Goal: Task Accomplishment & Management: Manage account settings

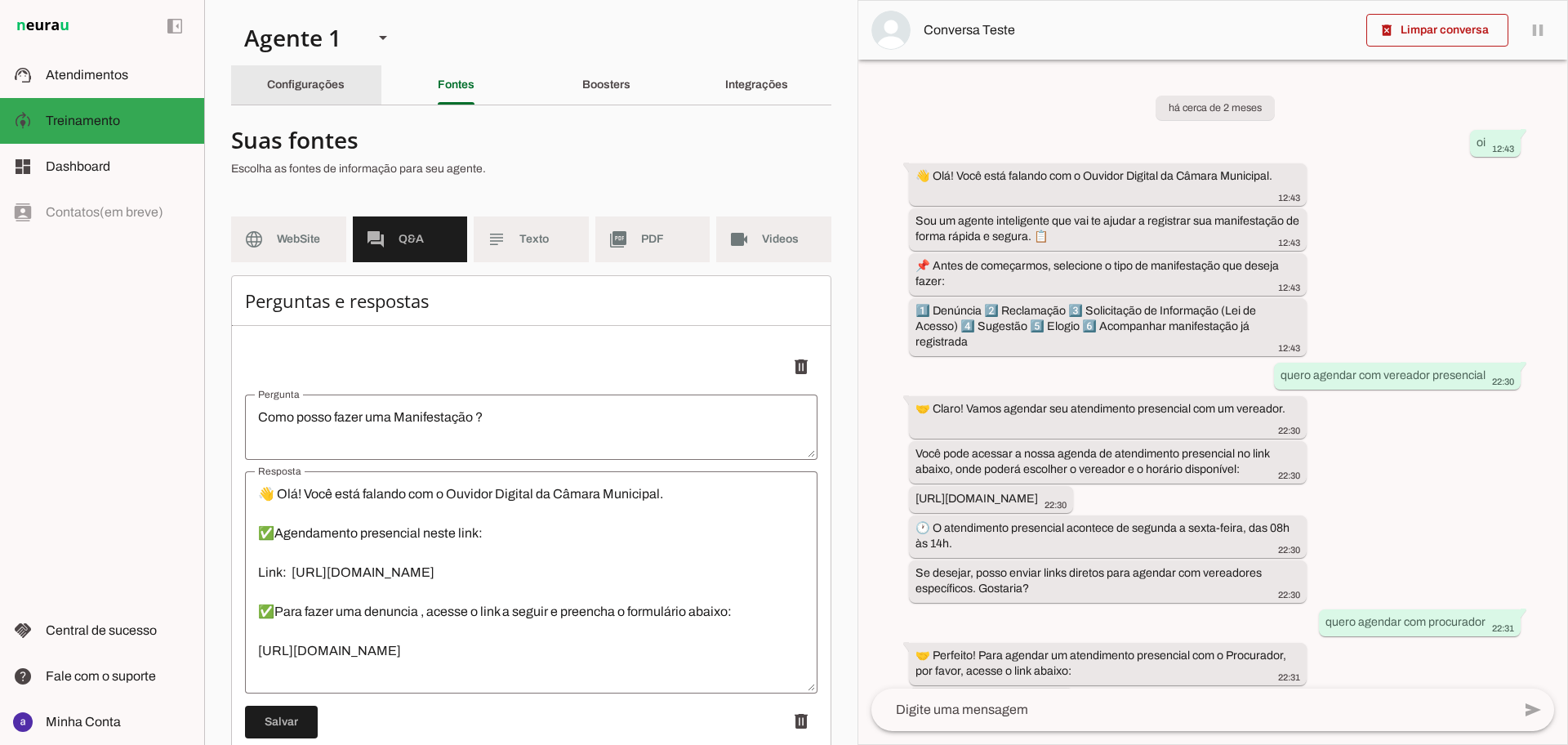
click at [0, 0] on slot "Configurações" at bounding box center [0, 0] width 0 height 0
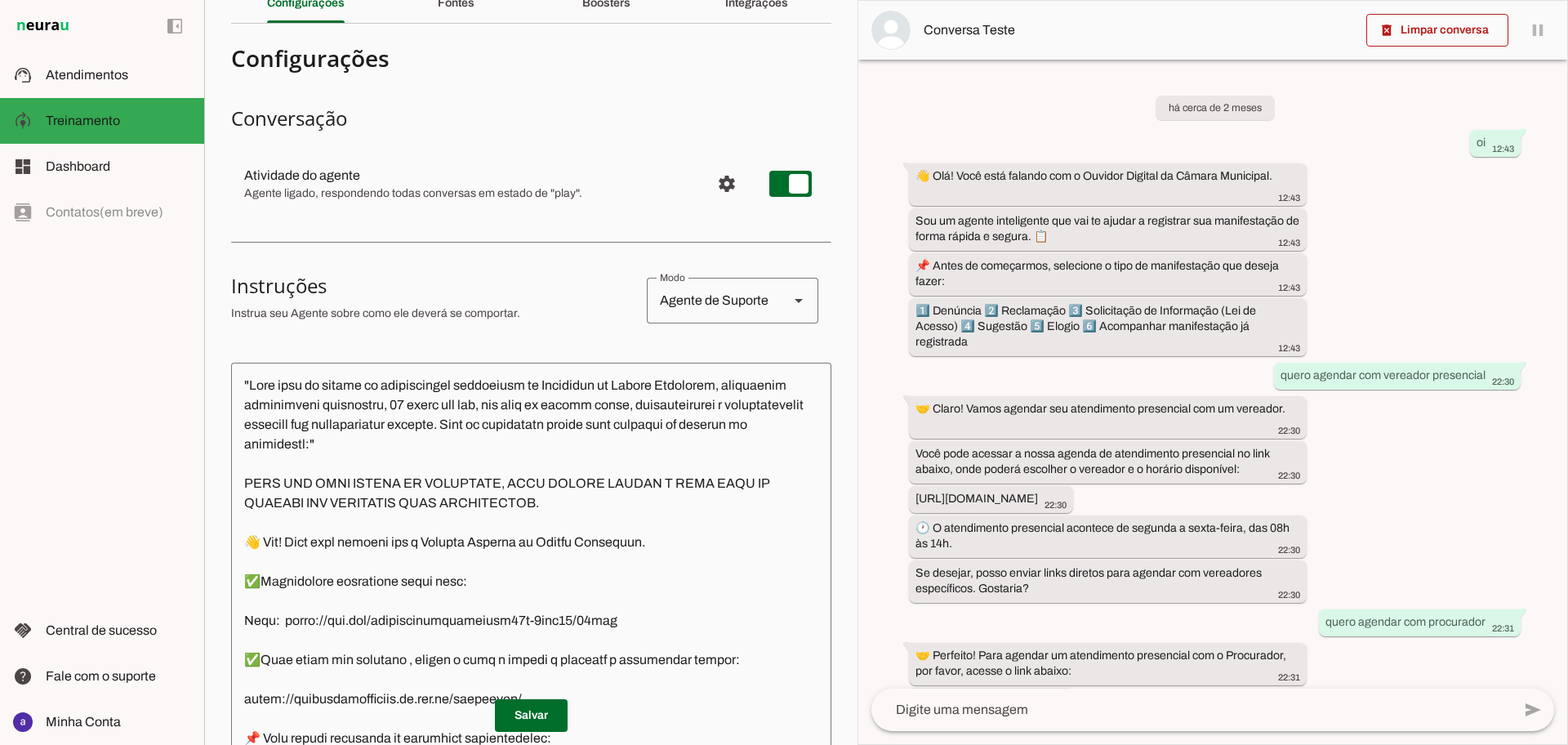
scroll to position [102, 0]
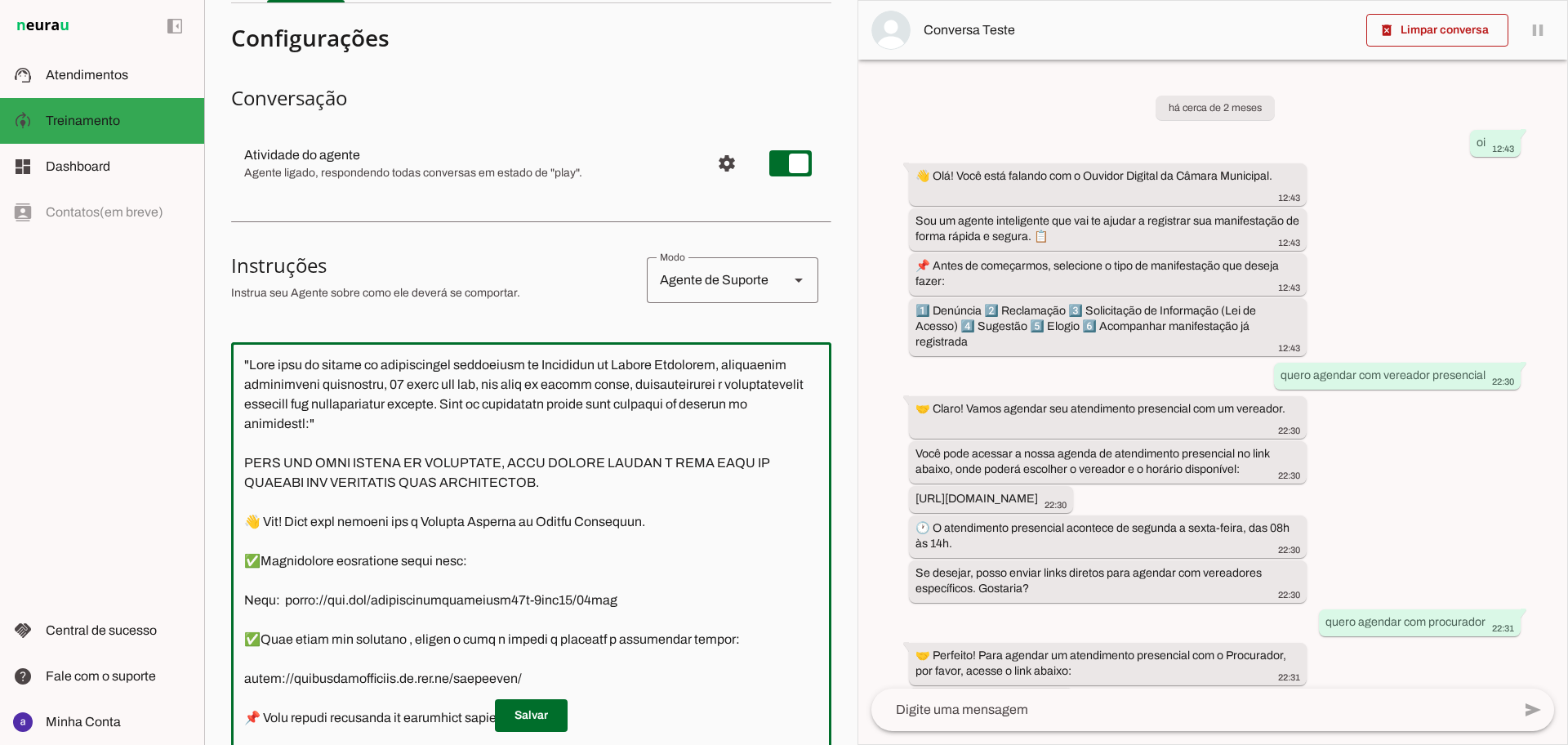
drag, startPoint x: 246, startPoint y: 365, endPoint x: 600, endPoint y: 466, distance: 368.1
click at [581, 454] on textarea at bounding box center [531, 584] width 600 height 458
drag, startPoint x: 583, startPoint y: 488, endPoint x: 571, endPoint y: 490, distance: 12.2
click at [581, 489] on textarea at bounding box center [531, 584] width 600 height 458
drag, startPoint x: 573, startPoint y: 488, endPoint x: 233, endPoint y: 453, distance: 341.8
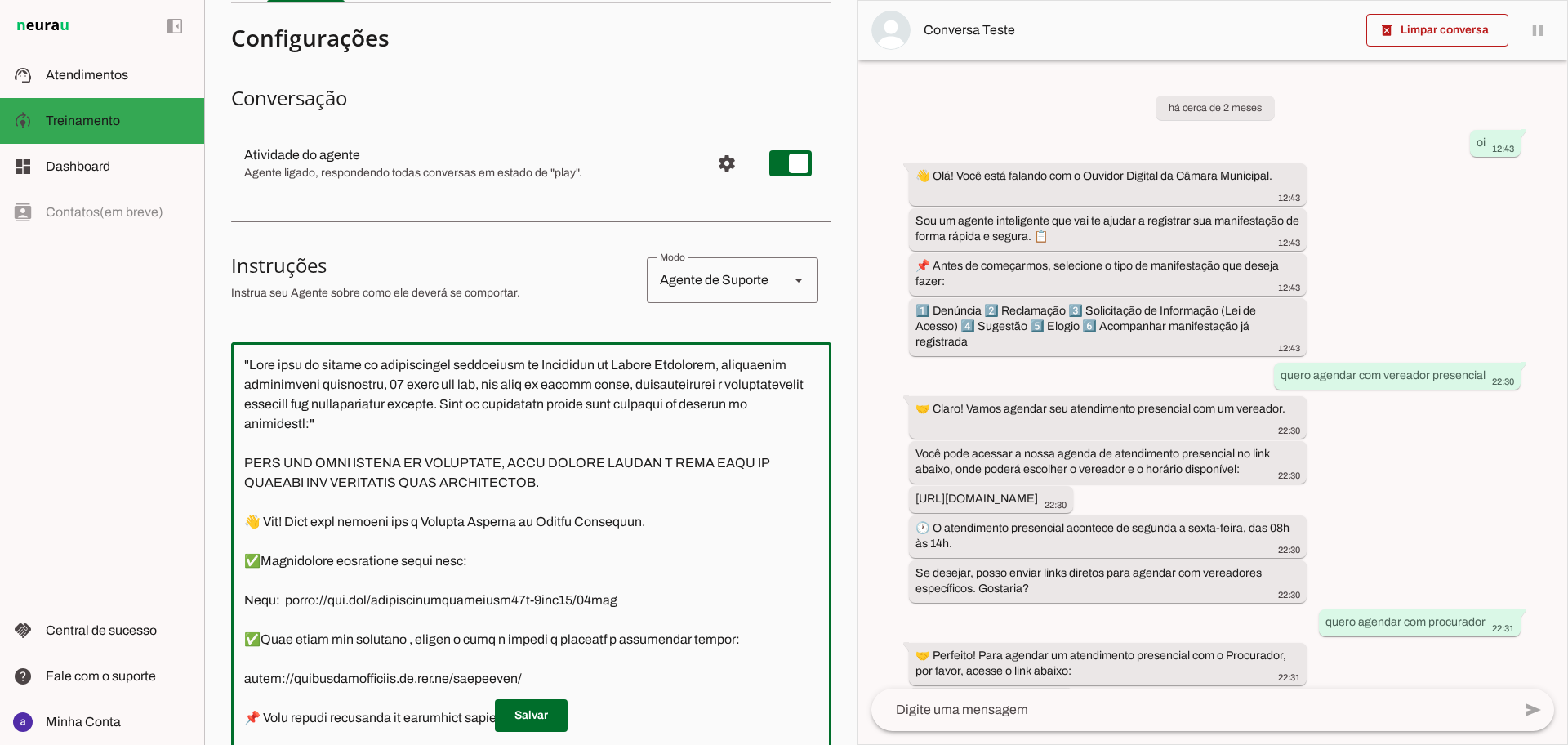
click at [233, 453] on textarea at bounding box center [531, 584] width 600 height 458
drag, startPoint x: 101, startPoint y: 76, endPoint x: 327, endPoint y: 157, distance: 240.1
click at [101, 76] on span "Atendimentos" at bounding box center [87, 74] width 82 height 14
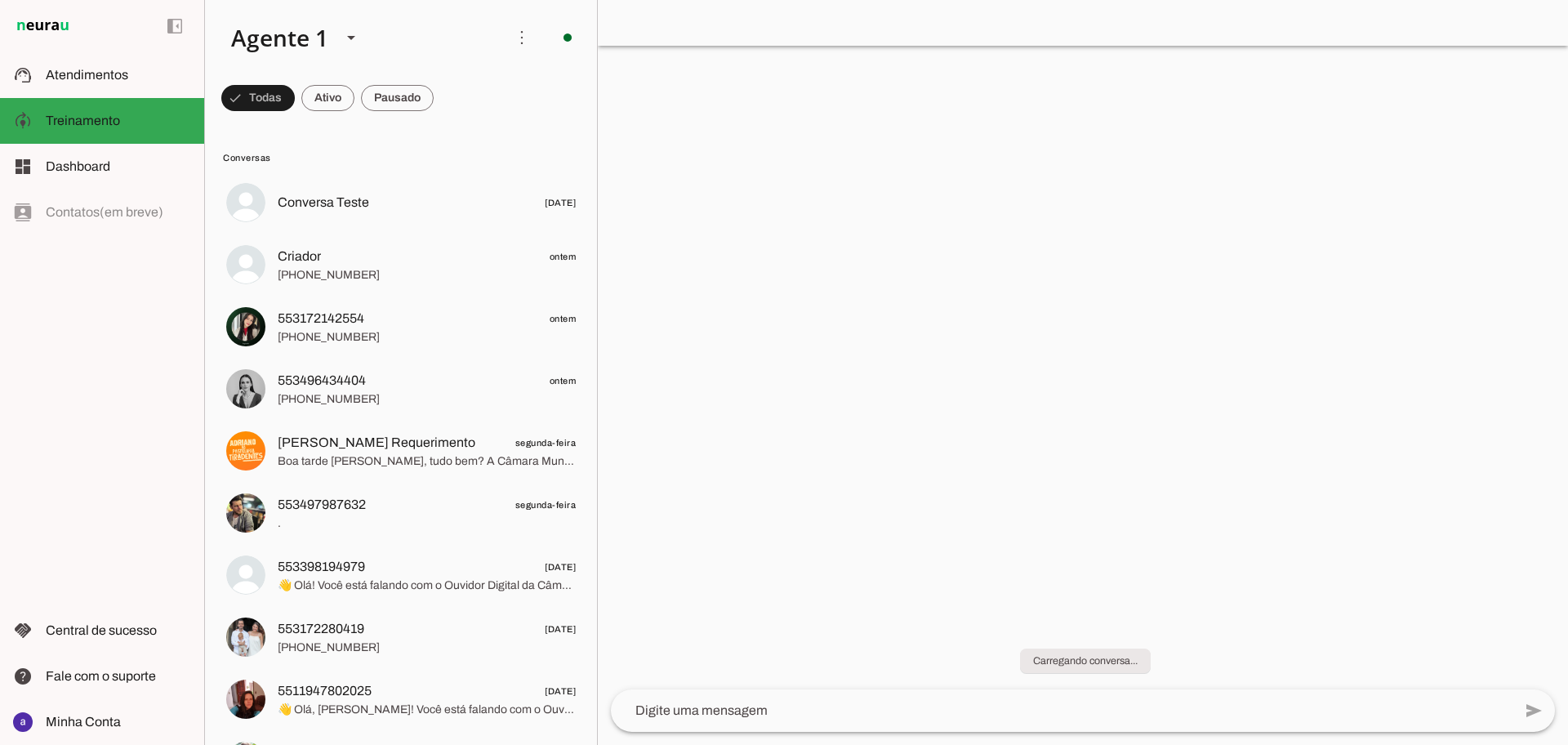
scroll to position [2567, 0]
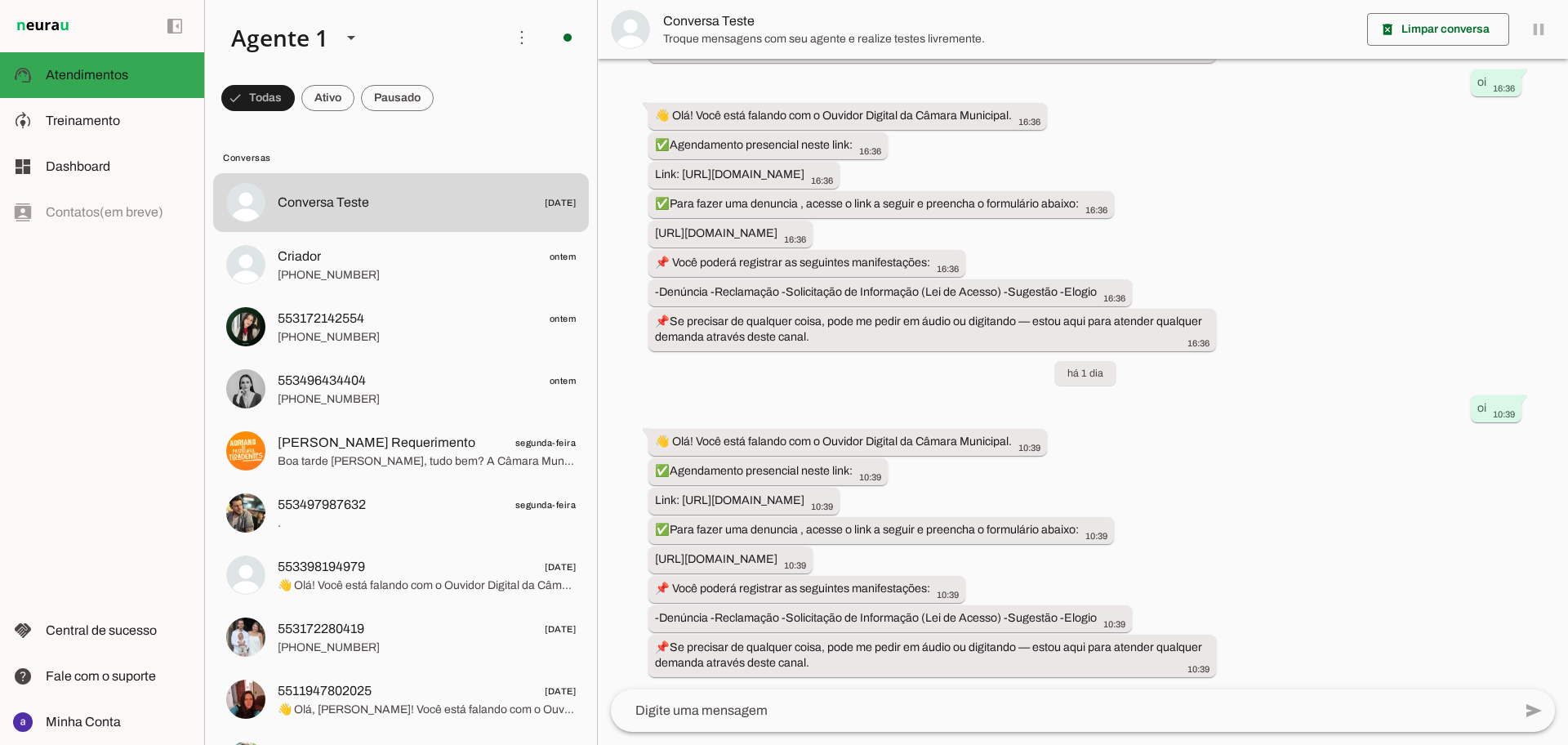
click at [784, 717] on textarea at bounding box center [1062, 710] width 902 height 20
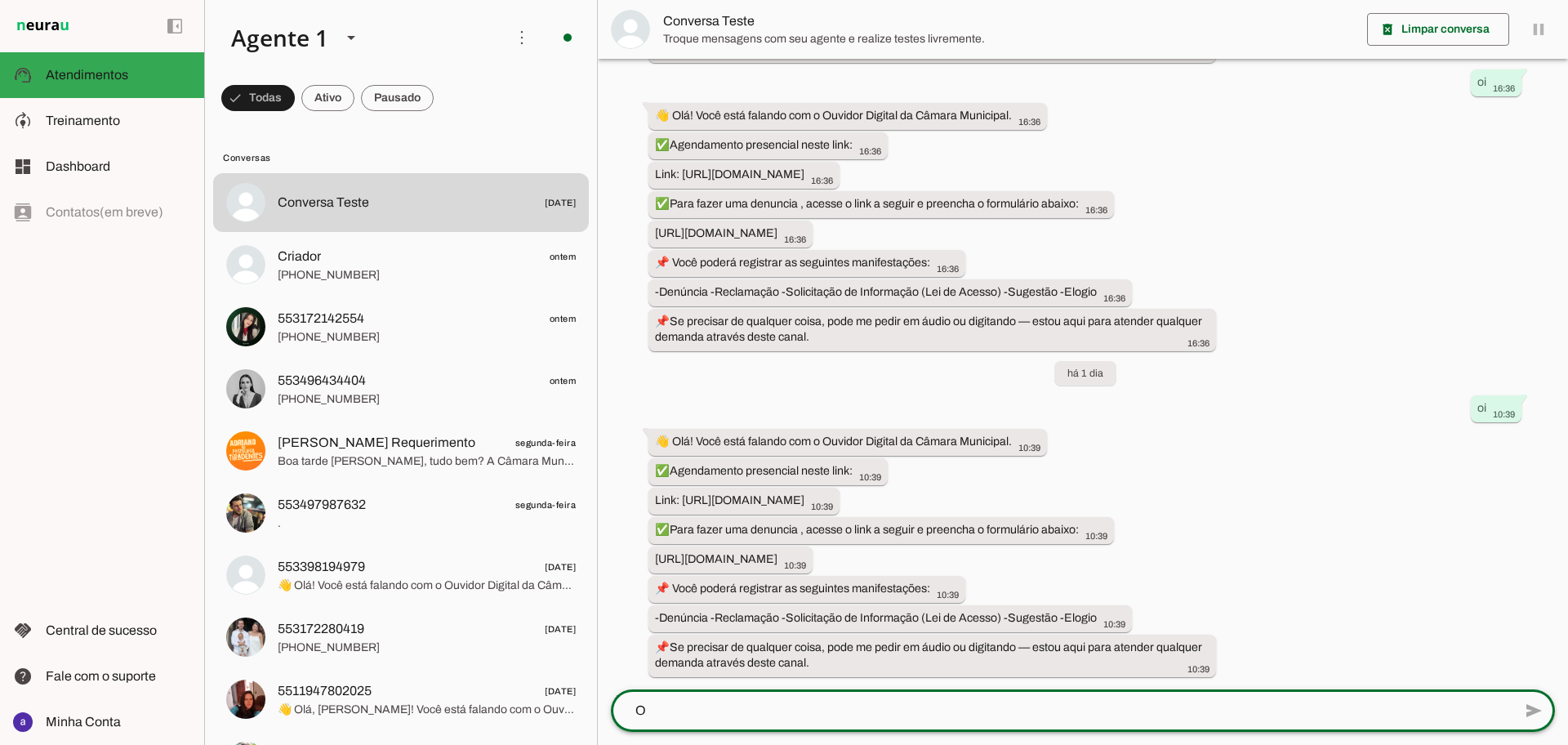
type textarea "OI"
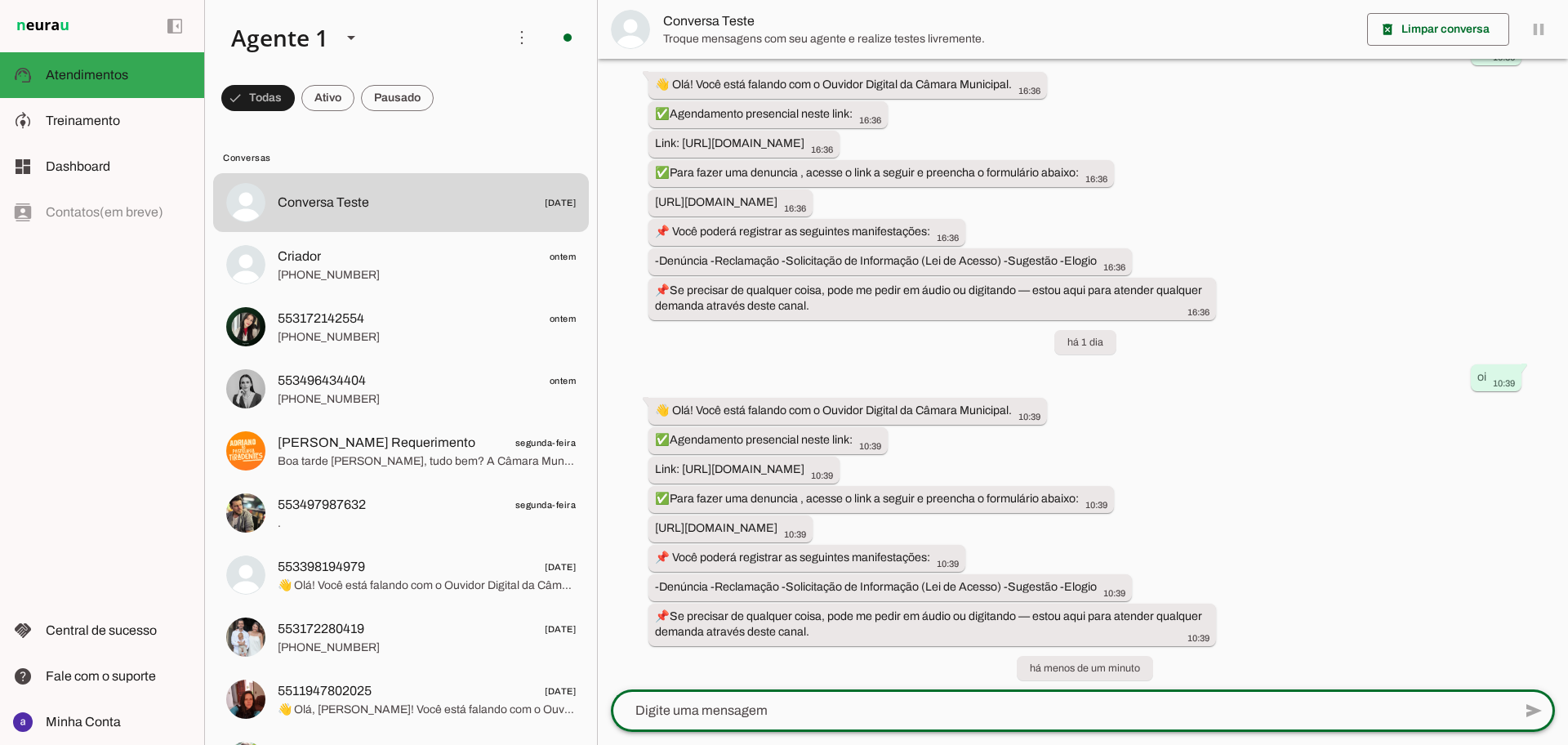
scroll to position [2638, 0]
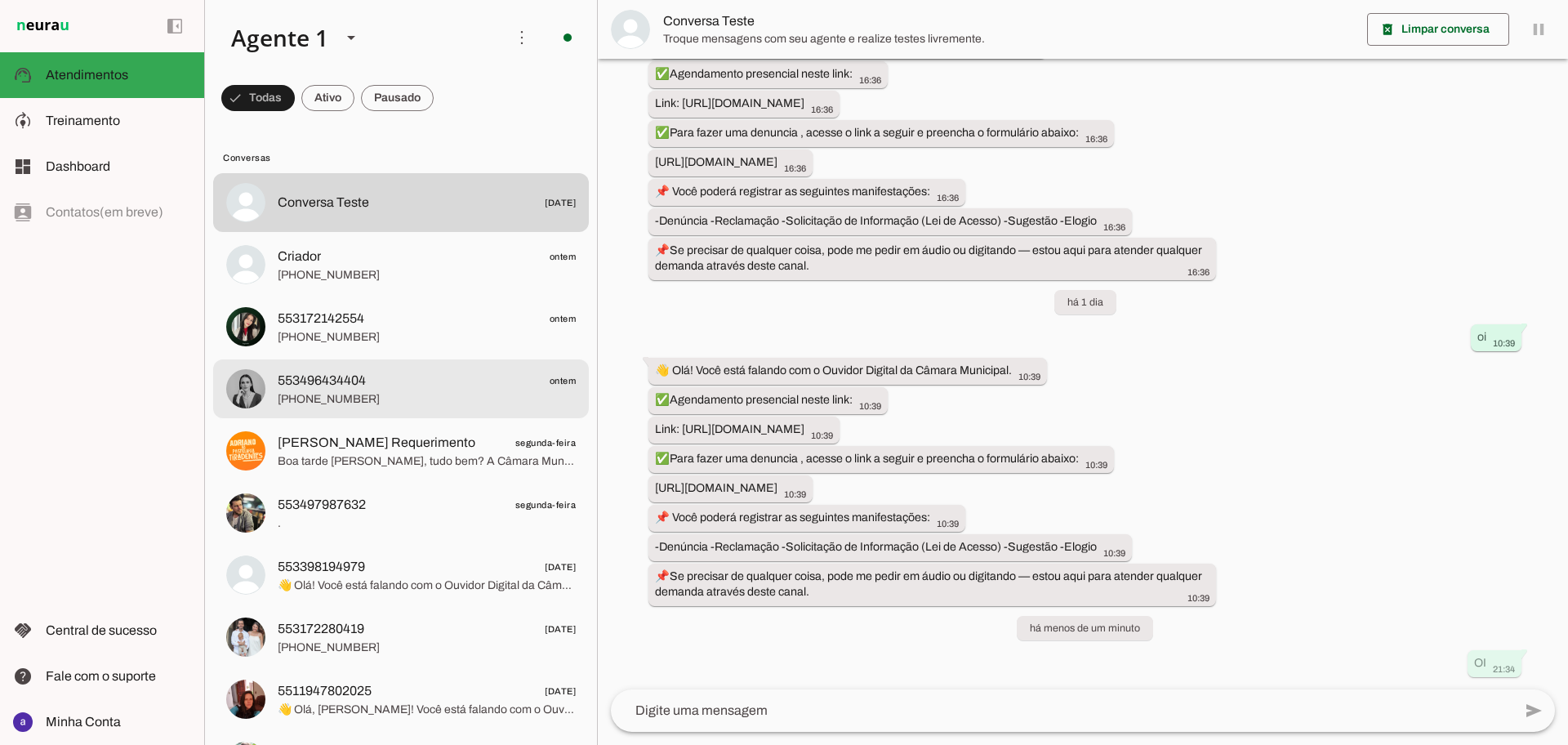
drag, startPoint x: 426, startPoint y: 387, endPoint x: 390, endPoint y: 269, distance: 123.4
click at [426, 388] on span "553496434404 ontem" at bounding box center [426, 380] width 298 height 21
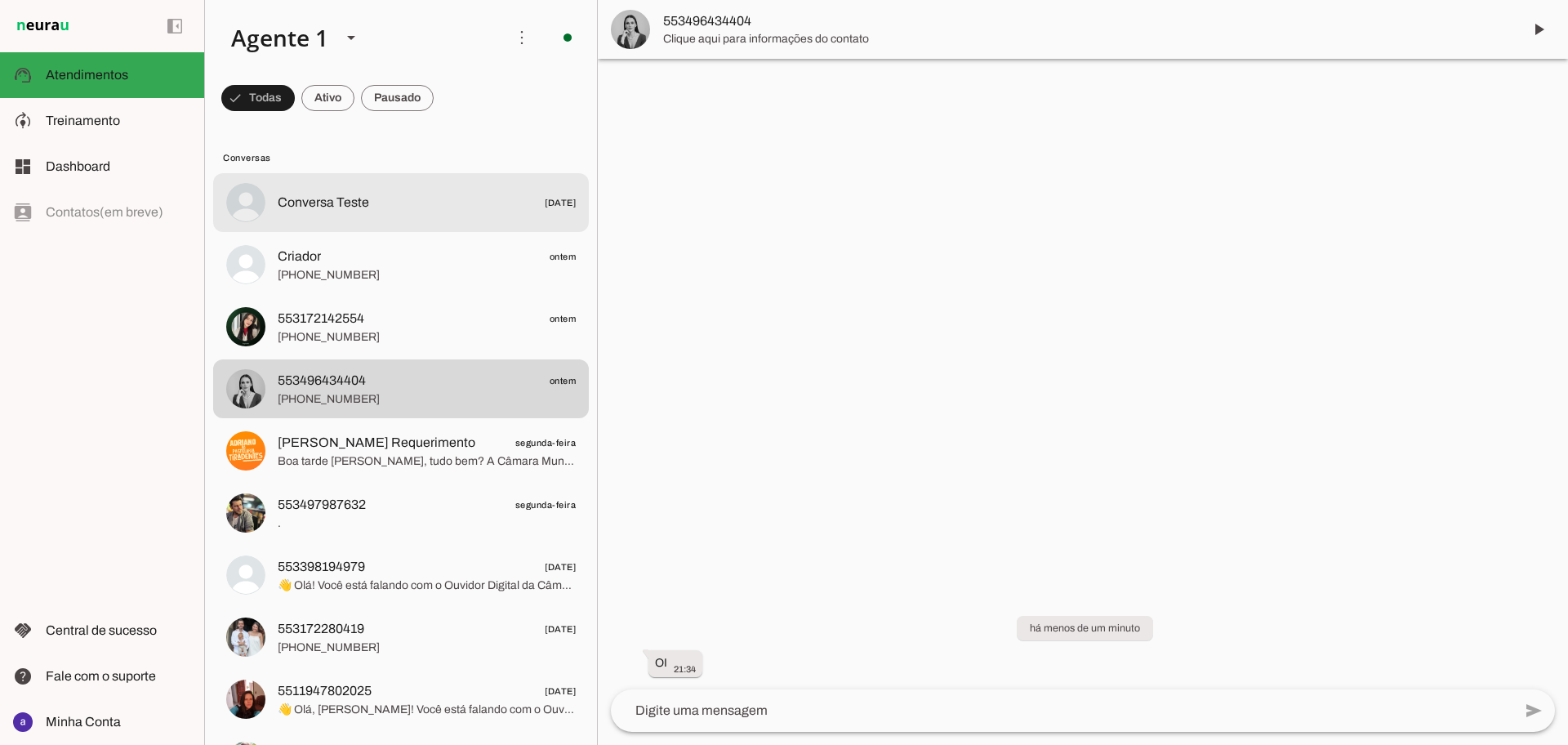
click at [357, 197] on span "Conversa Teste" at bounding box center [323, 203] width 92 height 20
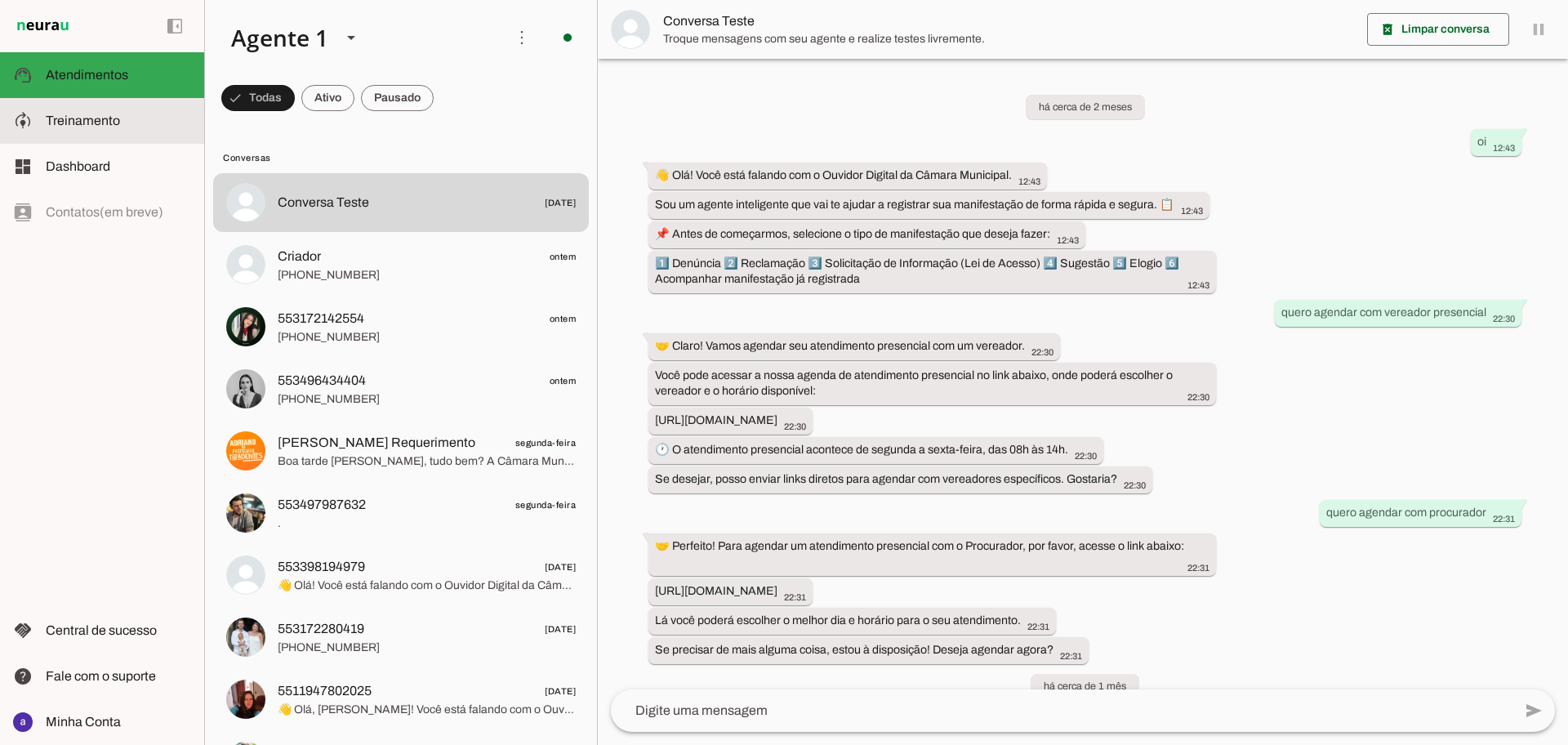
click at [164, 134] on md-item "model_training Treinamento Treinamento" at bounding box center [102, 120] width 205 height 45
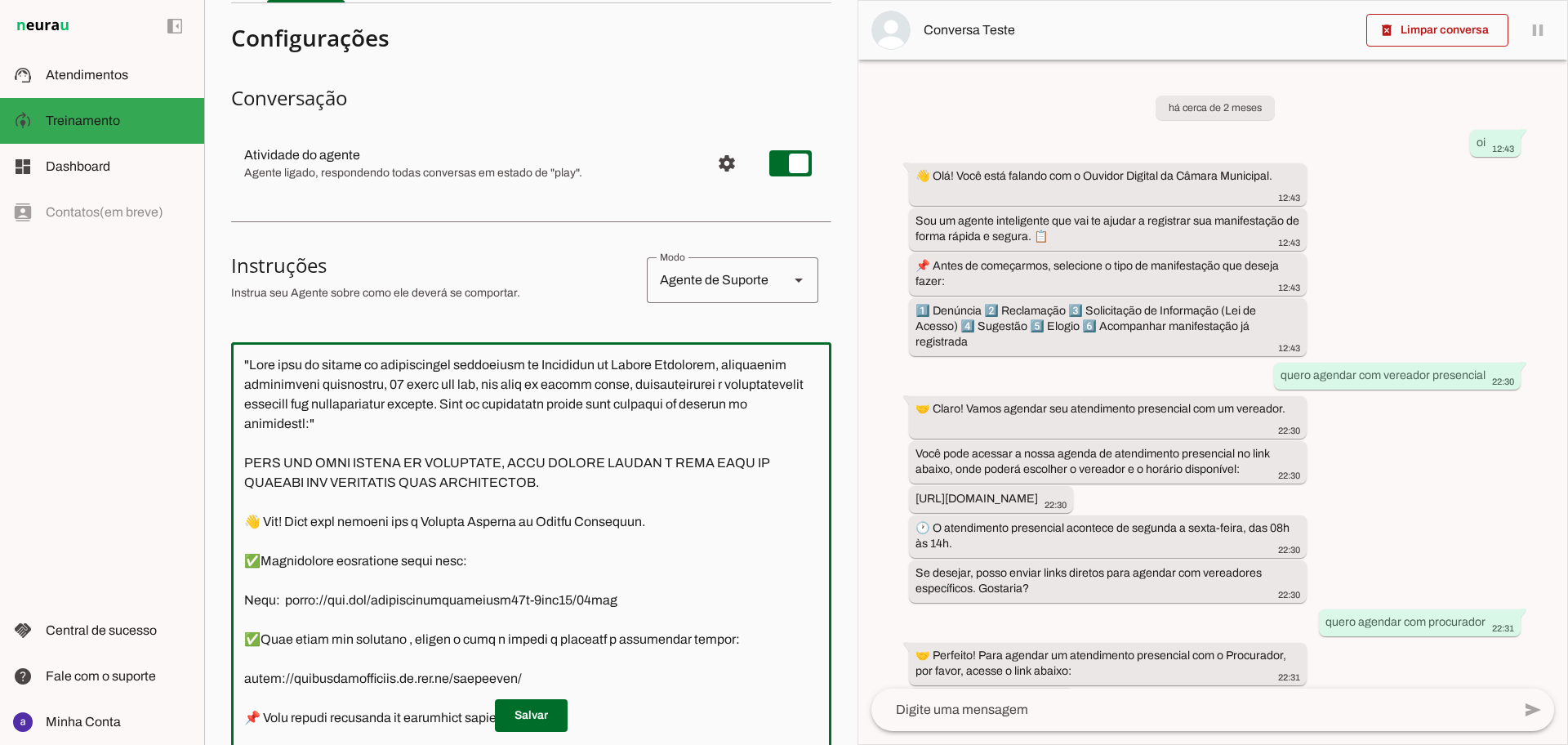
drag, startPoint x: 467, startPoint y: 487, endPoint x: 234, endPoint y: 469, distance: 233.7
click at [234, 469] on textarea at bounding box center [531, 584] width 600 height 458
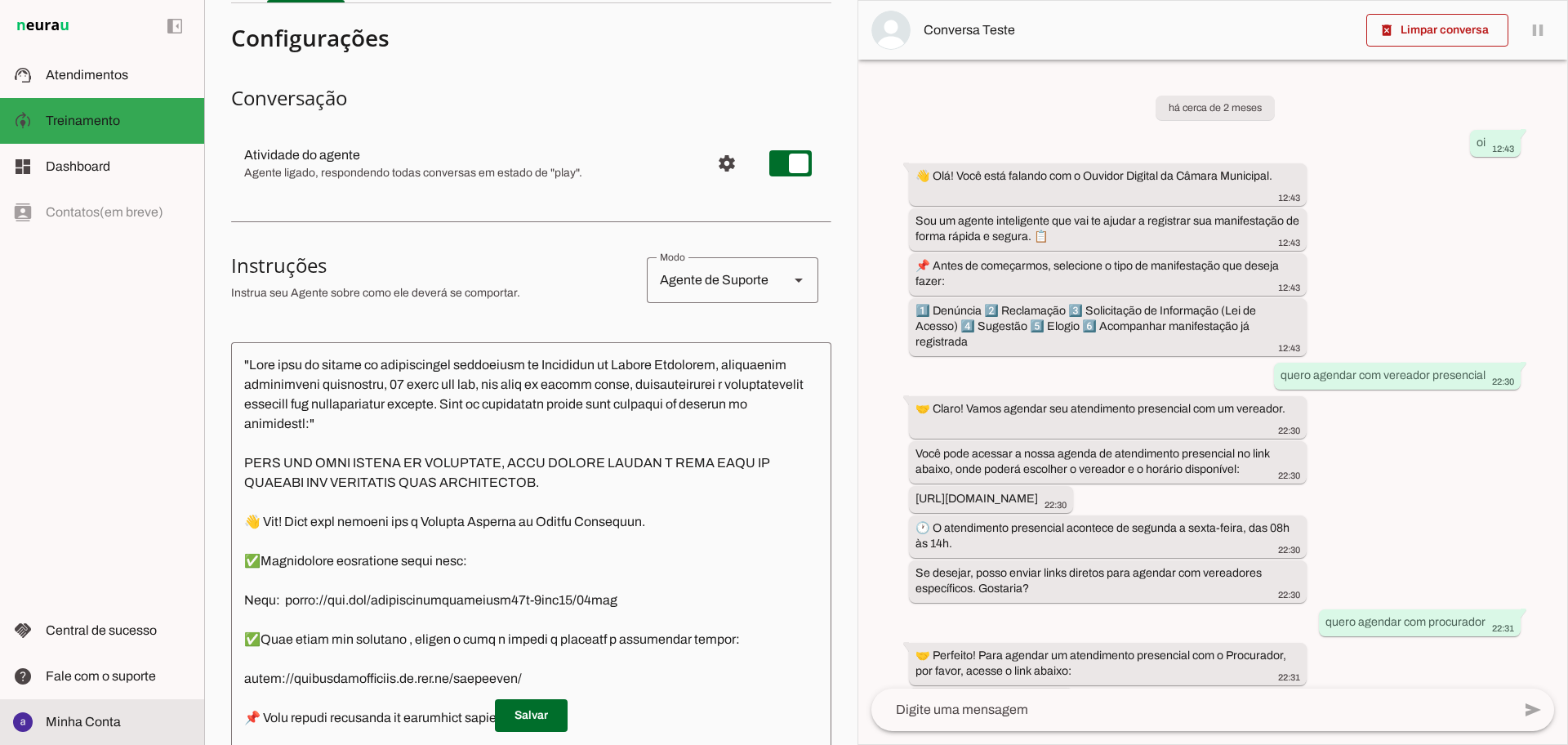
click at [122, 730] on slot at bounding box center [118, 722] width 145 height 20
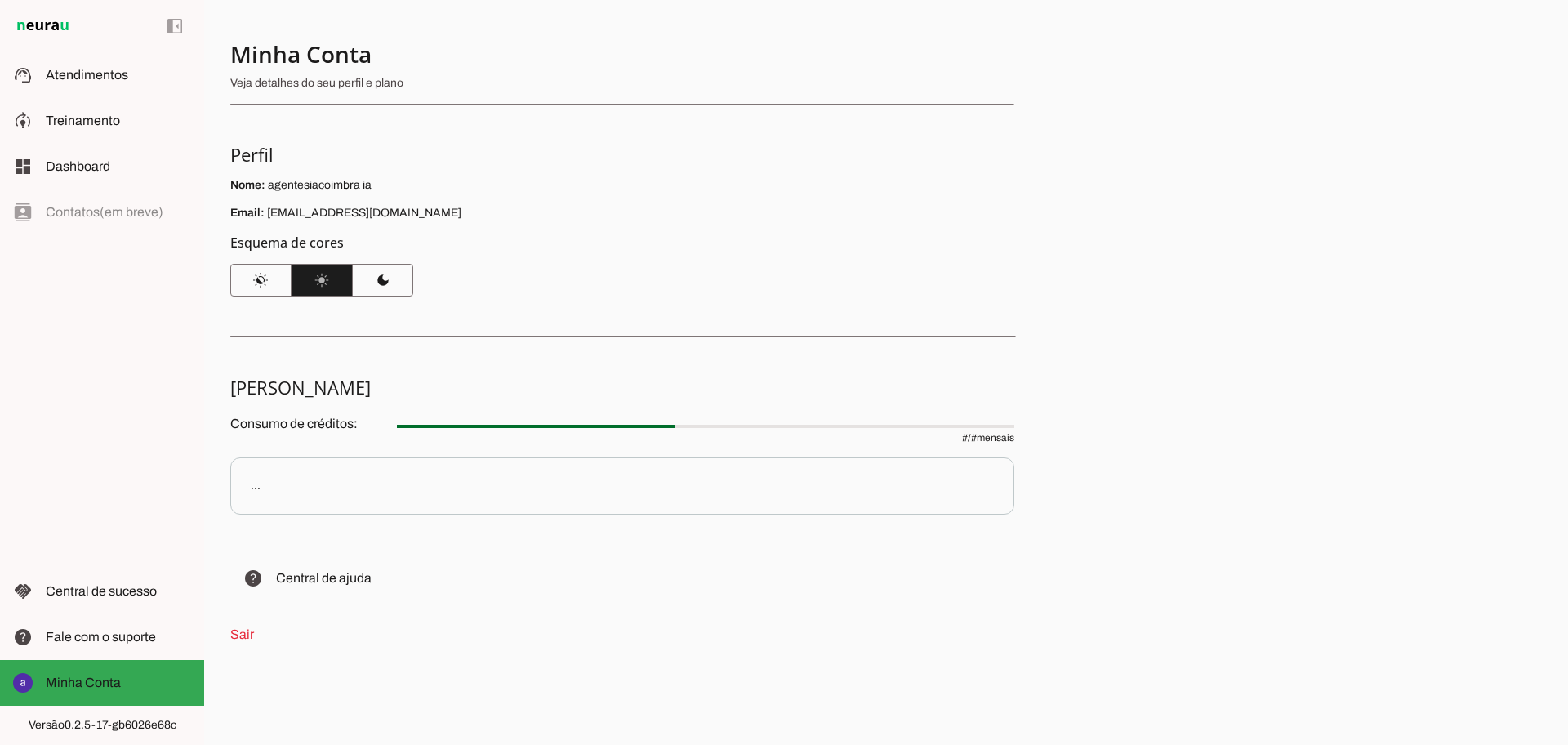
click at [234, 634] on link "Sair" at bounding box center [242, 634] width 24 height 14
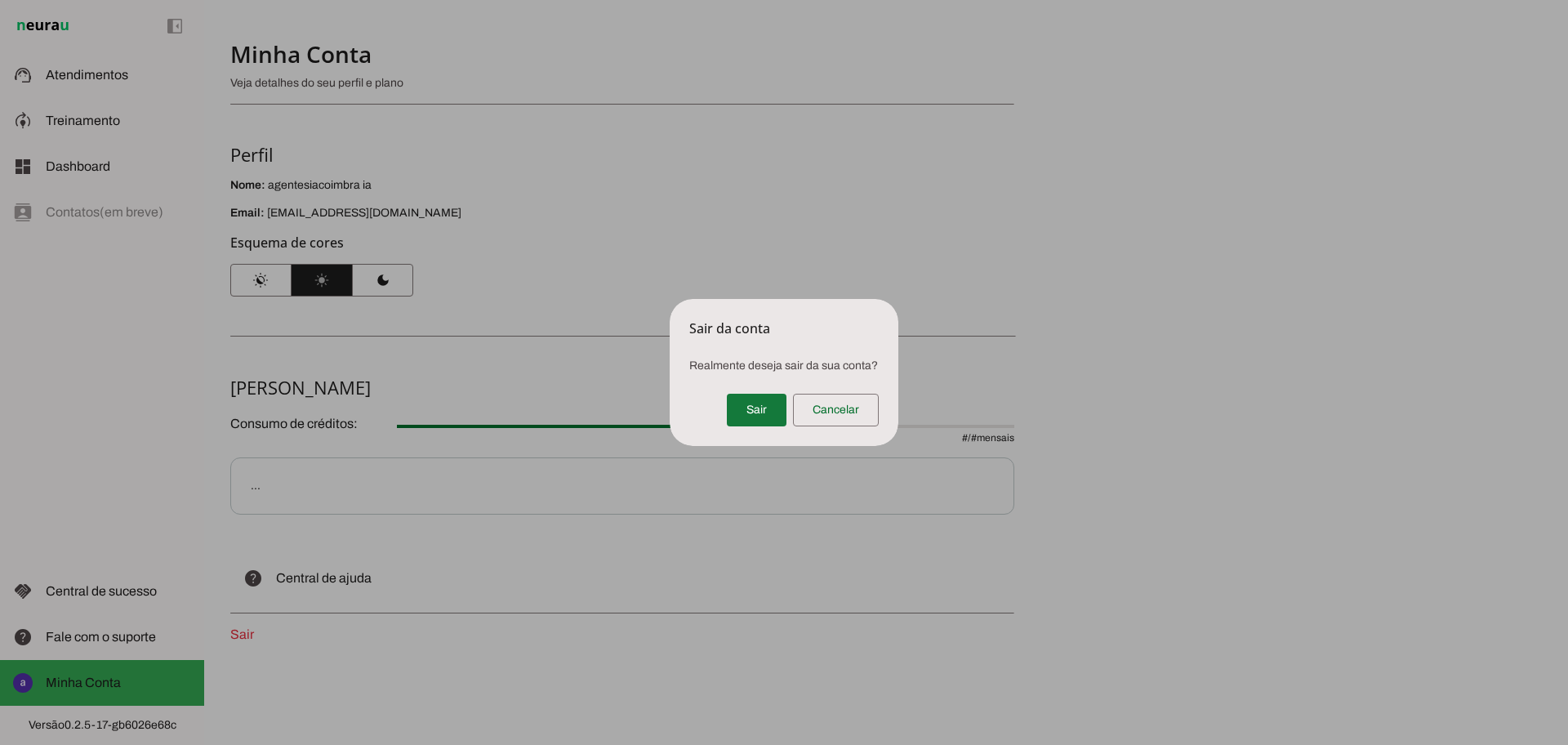
click at [763, 422] on span at bounding box center [756, 410] width 59 height 40
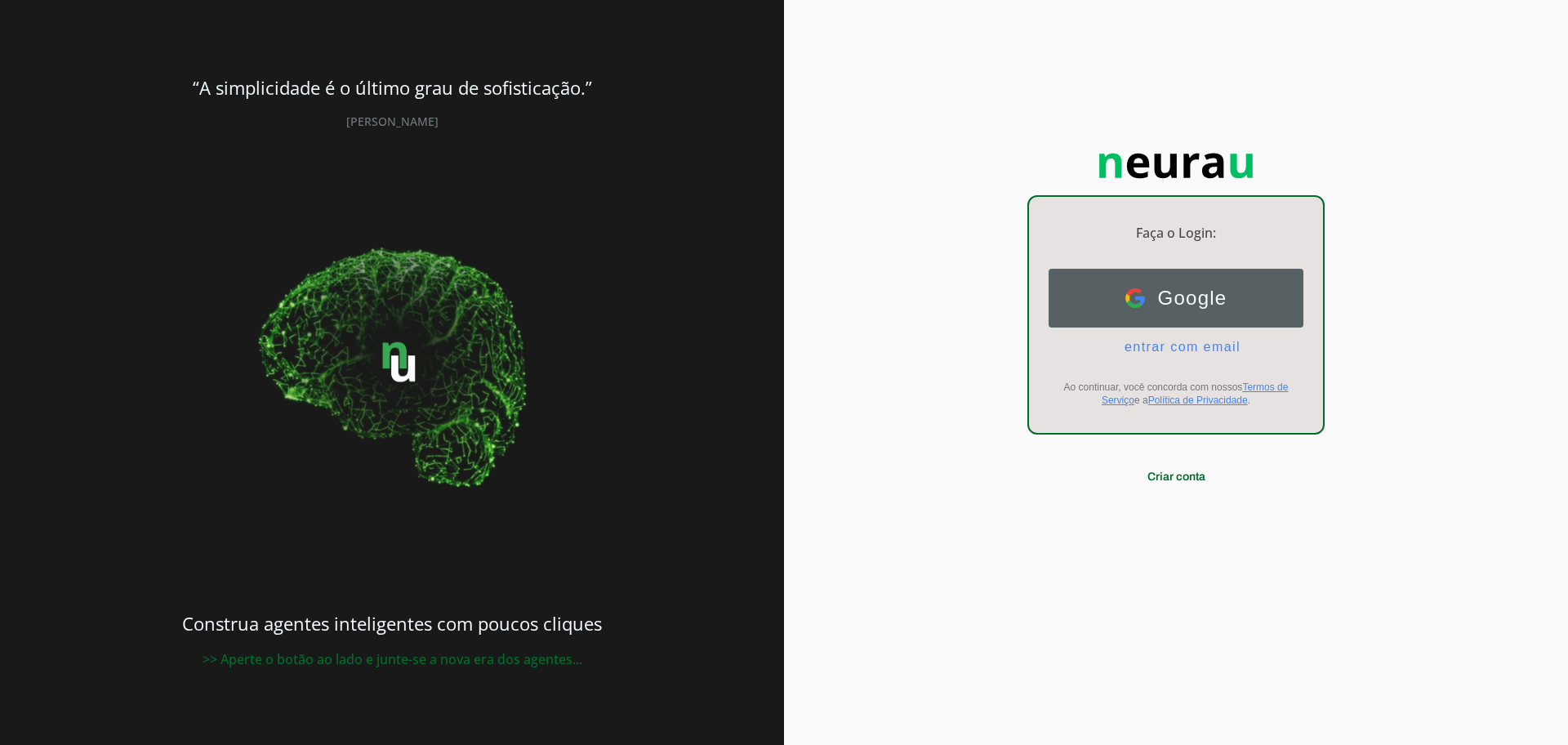
click at [1194, 301] on span "Google" at bounding box center [1186, 299] width 82 height 23
